Goal: Check status: Check status

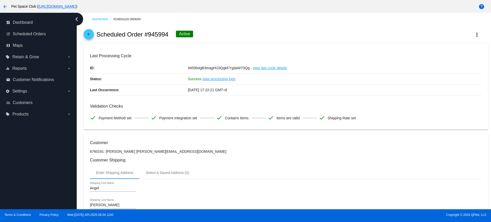
scroll to position [256, 0]
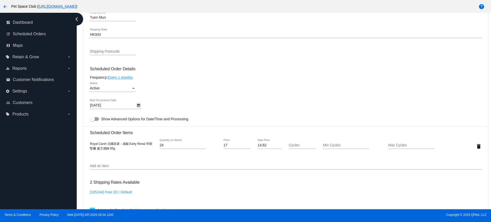
click at [138, 104] on icon "Open calendar" at bounding box center [138, 105] width 3 height 3
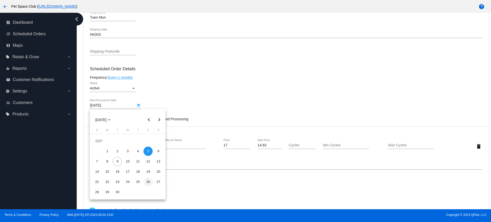
click at [148, 180] on div "26" at bounding box center [148, 182] width 9 height 9
type input "9/26/2025"
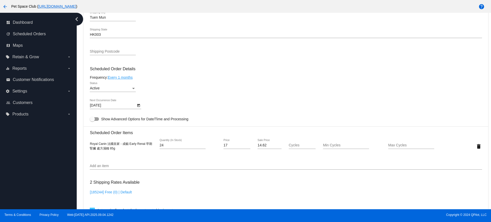
click at [83, 160] on div "Dashboard Scheduled Orders arrow_back Scheduled Order #945994 Active more_vert …" at bounding box center [286, 114] width 411 height 714
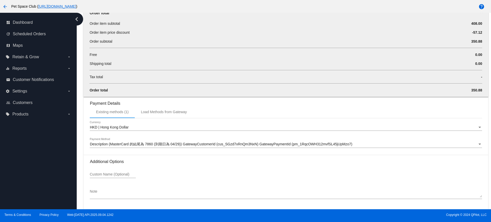
scroll to position [517, 0]
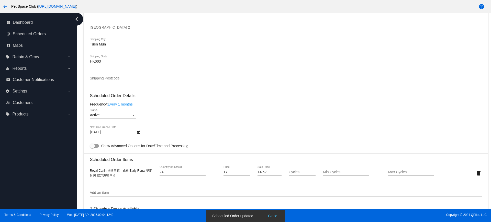
scroll to position [229, 0]
click at [79, 122] on div "Dashboard Scheduled Orders arrow_back Scheduled Order #945994 Active more_vert …" at bounding box center [284, 111] width 415 height 197
click at [81, 106] on div "Dashboard Scheduled Orders arrow_back Scheduled Order #945994 Active more_vert …" at bounding box center [284, 111] width 415 height 197
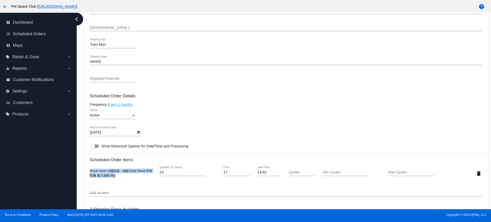
drag, startPoint x: 89, startPoint y: 171, endPoint x: 118, endPoint y: 176, distance: 29.5
click at [118, 176] on mat-card "Customer 6760191: Angel Chan tszkwan_chan@hotmail.com Customer Shipping Enter S…" at bounding box center [286, 202] width 405 height 592
copy span "Royal Canin 法國皇家 - 成貓 Early Renal 早期腎臟 處方濕糧 85g"
drag, startPoint x: 78, startPoint y: 100, endPoint x: 142, endPoint y: 89, distance: 65.3
click at [78, 100] on div "Dashboard Scheduled Orders arrow_back Scheduled Order #945994 Active more_vert …" at bounding box center [284, 111] width 415 height 197
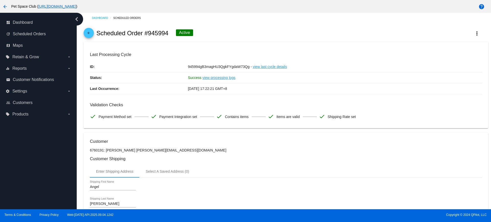
scroll to position [0, 0]
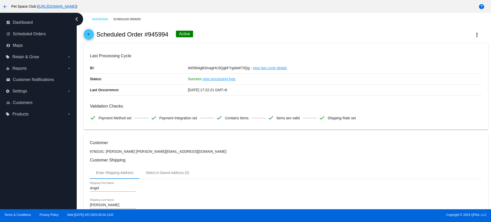
drag, startPoint x: 169, startPoint y: 34, endPoint x: 149, endPoint y: 35, distance: 20.5
click at [149, 35] on div "arrow_back Scheduled Order #945994 Active more_vert" at bounding box center [286, 34] width 405 height 17
copy h2 "945994"
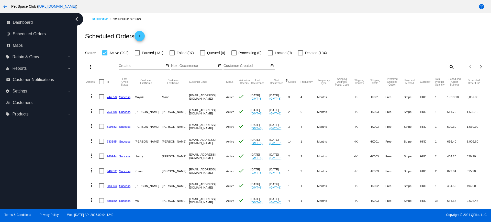
click at [449, 68] on mat-icon "search" at bounding box center [452, 67] width 6 height 8
click at [391, 66] on input "Search" at bounding box center [404, 66] width 101 height 4
paste input "945994"
type input "945994"
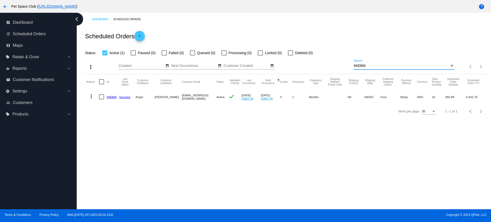
drag, startPoint x: 348, startPoint y: 65, endPoint x: 339, endPoint y: 65, distance: 9.0
click at [339, 65] on div "more_vert Sep Jan Feb Mar [DATE]" at bounding box center [286, 65] width 405 height 18
click at [240, 128] on div "Dashboard Scheduled Orders Scheduled Orders add Status: Active (1) Paused (0) F…" at bounding box center [284, 111] width 415 height 197
